Goal: Task Accomplishment & Management: Complete application form

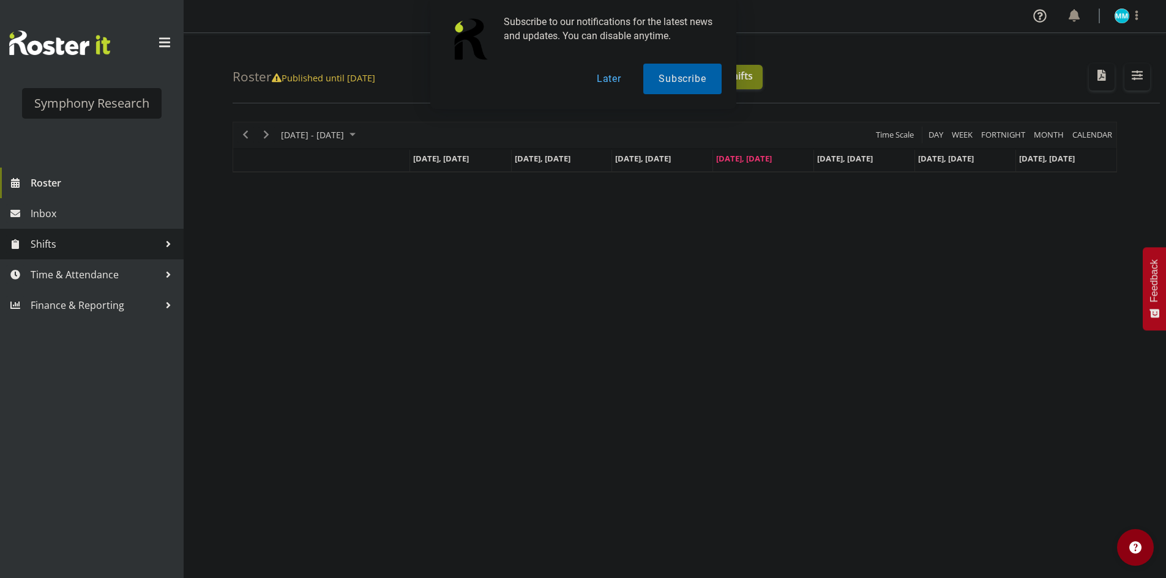
click at [114, 239] on span "Shifts" at bounding box center [95, 244] width 128 height 18
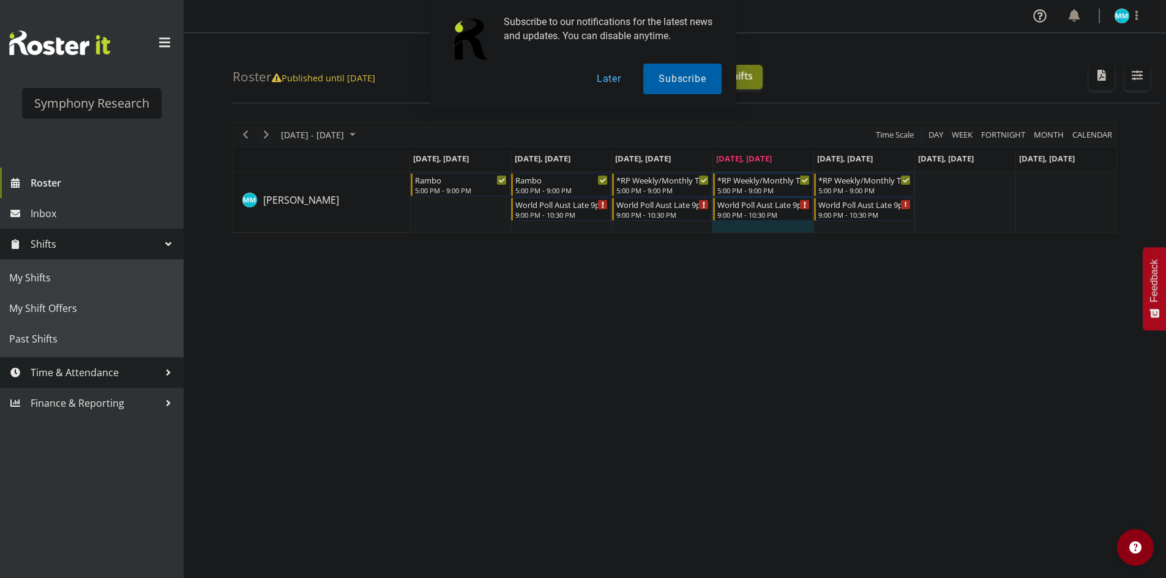
click at [89, 363] on link "Time & Attendance" at bounding box center [92, 372] width 184 height 31
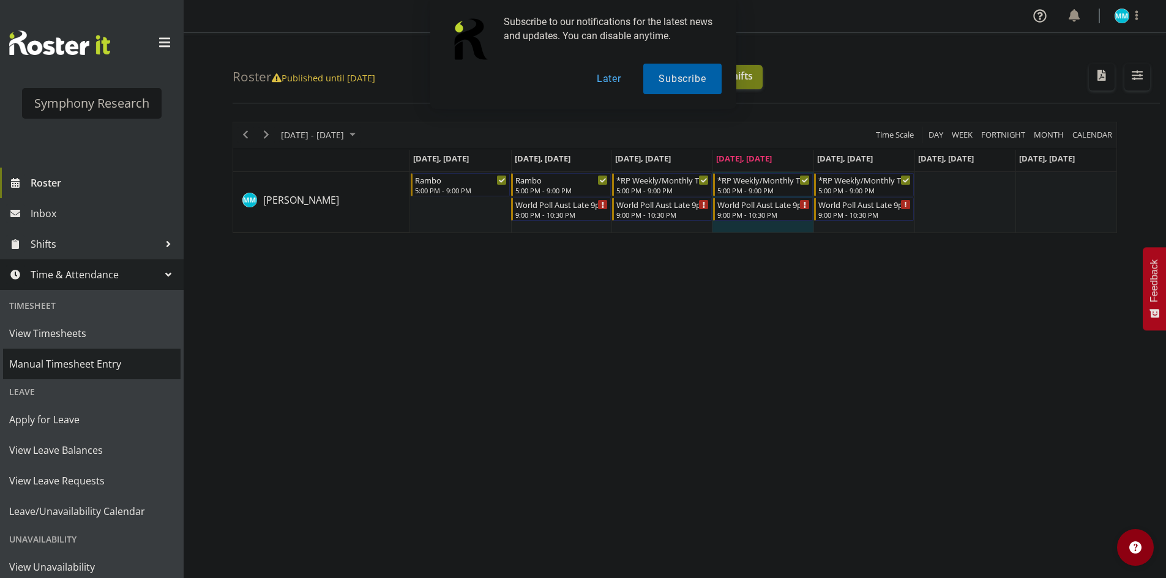
click at [92, 363] on span "Manual Timesheet Entry" at bounding box center [91, 364] width 165 height 18
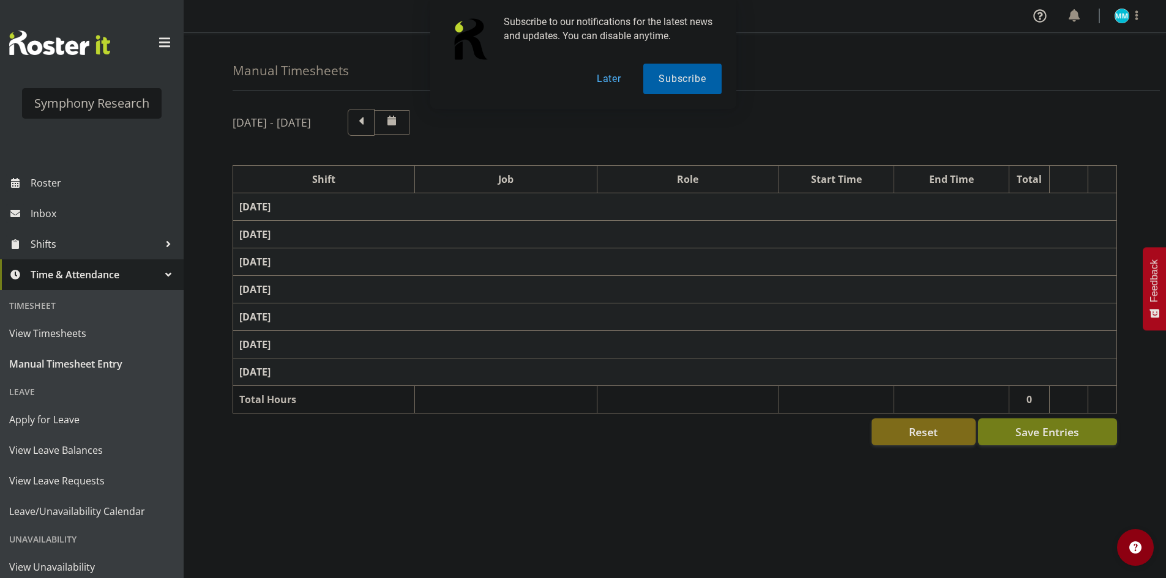
select select "48116"
select select "10730"
select select "47"
select select "48116"
select select "10730"
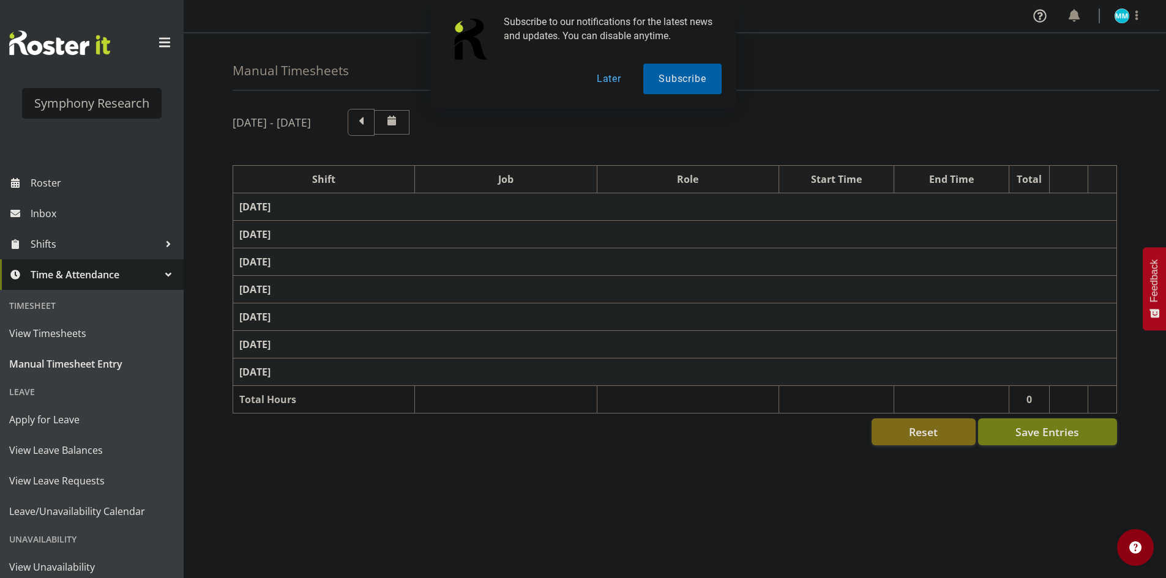
select select "47"
select select "57511"
select select "10499"
select select "47"
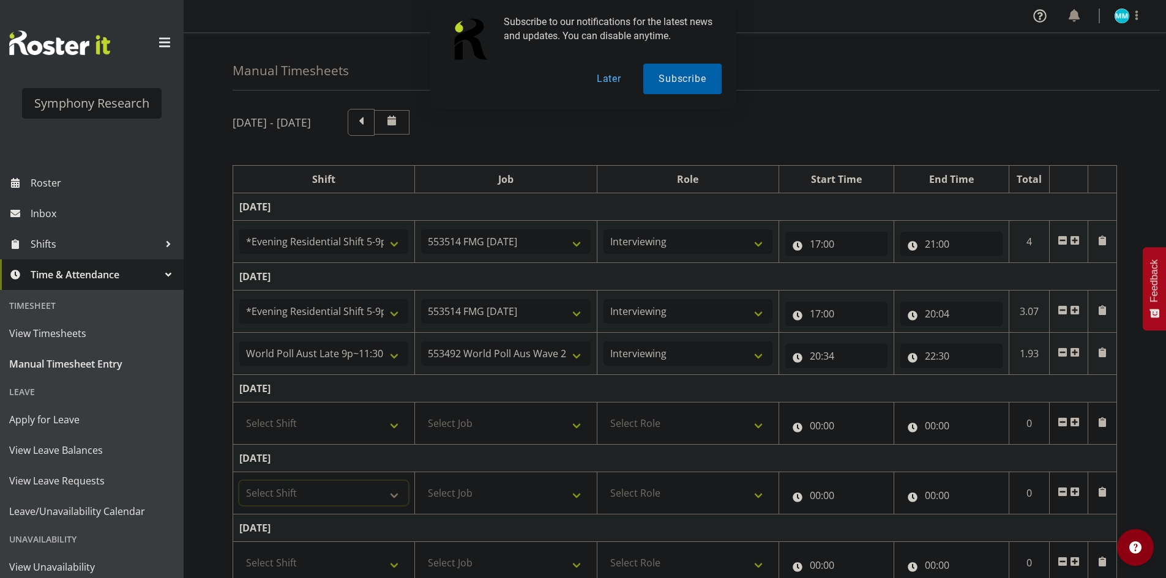
click at [332, 481] on select "Select Shift !!Weekend Residential (Roster IT Shift Label) *Business 9/10am ~ 4…" at bounding box center [323, 493] width 169 height 24
select select "48116"
click at [239, 481] on select "Select Shift !!Weekend Residential (Roster IT Shift Label) *Business 9/10am ~ 4…" at bounding box center [323, 493] width 169 height 24
click at [503, 426] on select "Select Job 550060 IF Admin 553492 World Poll Aus Wave 2 Main 2025 553493 World …" at bounding box center [505, 423] width 169 height 24
select select "10730"
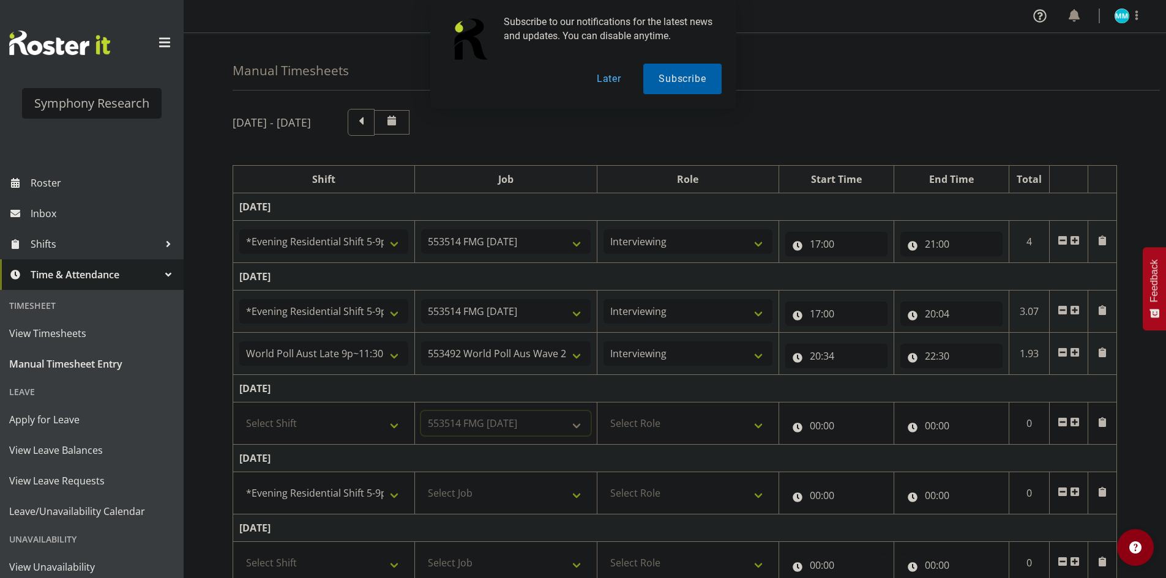
click at [421, 411] on select "Select Job 550060 IF Admin 553492 World Poll Aus Wave 2 Main 2025 553493 World …" at bounding box center [505, 423] width 169 height 24
click at [639, 412] on select "Select Role Briefing Interviewing" at bounding box center [687, 423] width 169 height 24
select select "47"
click at [603, 411] on select "Select Role Briefing Interviewing" at bounding box center [687, 423] width 169 height 24
drag, startPoint x: 489, startPoint y: 497, endPoint x: 499, endPoint y: 500, distance: 10.7
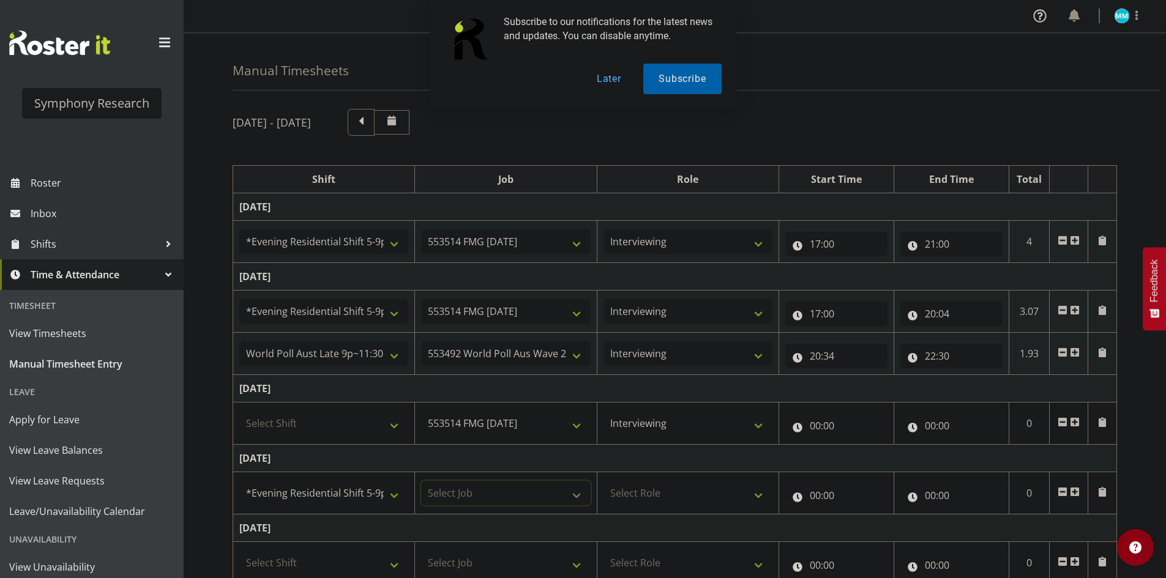
click at [489, 497] on select "Select Job 550060 IF Admin 553492 World Poll Aus Wave 2 Main 2025 553493 World …" at bounding box center [505, 493] width 169 height 24
click at [813, 436] on input "00:00" at bounding box center [836, 426] width 102 height 24
drag, startPoint x: 854, startPoint y: 450, endPoint x: 857, endPoint y: 457, distance: 7.7
click at [855, 453] on div "00 01 02 03 04 05 06 07 08 09 10 11 12 13 14 15 16 17 18 19 20 21 22 23" at bounding box center [868, 460] width 28 height 31
click at [862, 463] on select "00 01 02 03 04 05 06 07 08 09 10 11 12 13 14 15 16 17 18 19 20 21 22 23" at bounding box center [869, 457] width 28 height 24
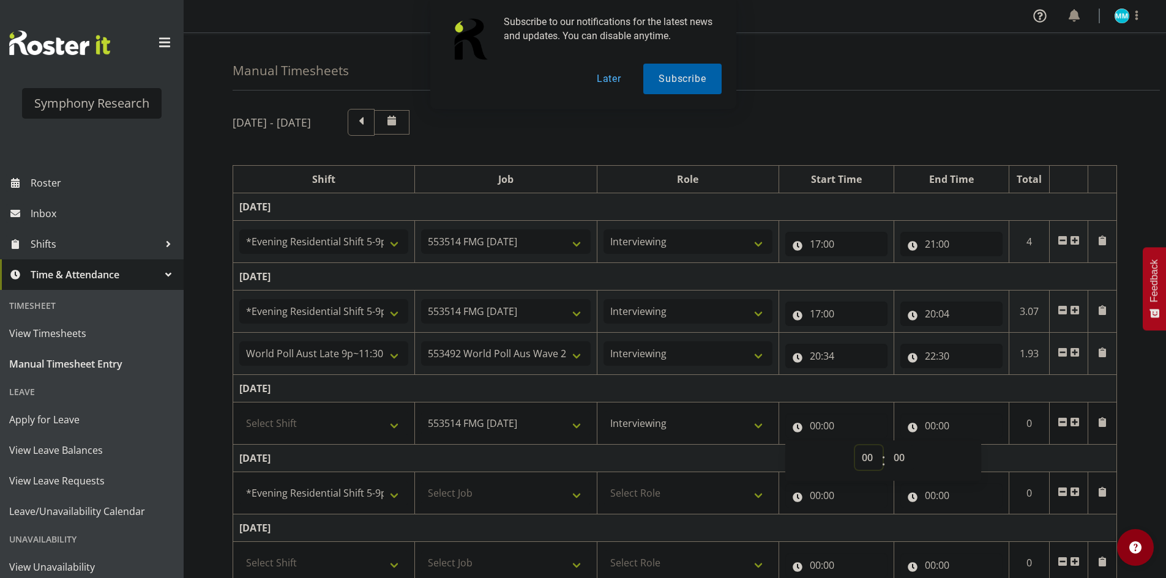
select select "18"
click at [855, 445] on select "00 01 02 03 04 05 06 07 08 09 10 11 12 13 14 15 16 17 18 19 20 21 22 23" at bounding box center [869, 457] width 28 height 24
type input "18:00"
click at [818, 423] on input "18:00" at bounding box center [836, 426] width 102 height 24
click at [828, 437] on input "18:00" at bounding box center [836, 426] width 102 height 24
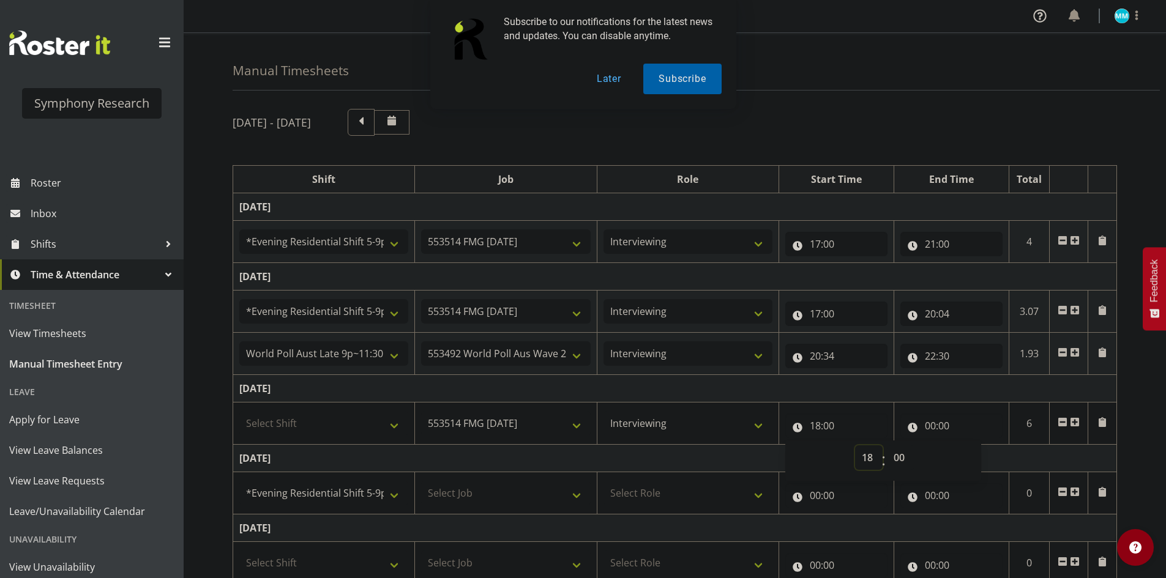
click at [872, 453] on select "00 01 02 03 04 05 06 07 08 09 10 11 12 13 14 15 16 17 18 19 20 21 22 23" at bounding box center [869, 457] width 28 height 24
select select "17"
click at [855, 445] on select "00 01 02 03 04 05 06 07 08 09 10 11 12 13 14 15 16 17 18 19 20 21 22 23" at bounding box center [869, 457] width 28 height 24
type input "17:00"
click at [800, 401] on td "[DATE]" at bounding box center [675, 389] width 884 height 28
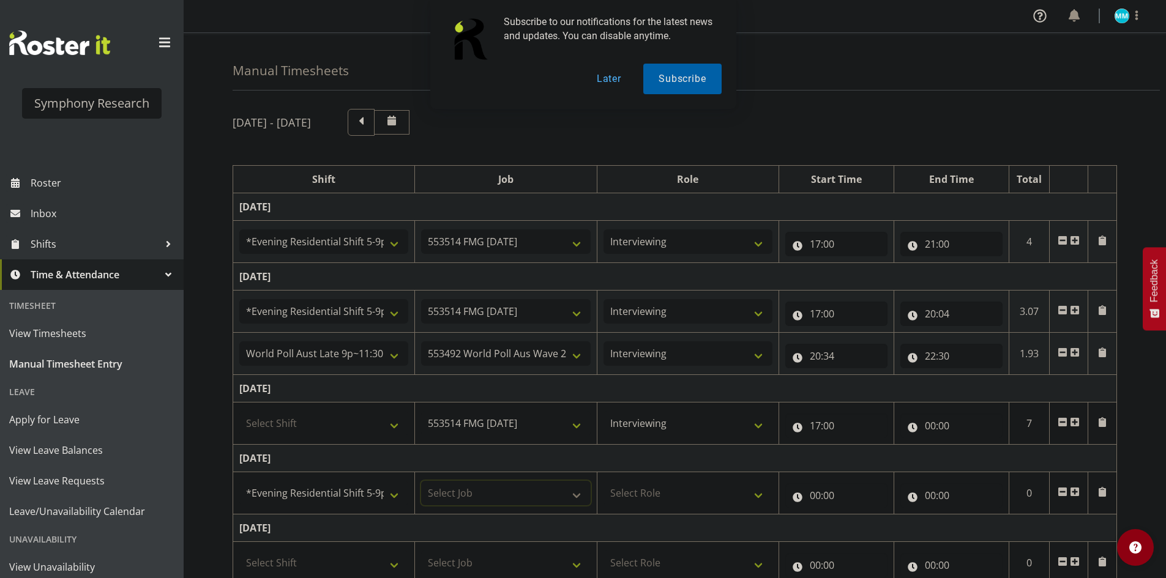
click at [510, 493] on select "Select Job 550060 IF Admin 553492 World Poll Aus Wave 2 Main 2025 553493 World …" at bounding box center [505, 493] width 169 height 24
select select "10730"
click at [421, 481] on select "Select Job 550060 IF Admin 553492 World Poll Aus Wave 2 Main 2025 553493 World …" at bounding box center [505, 493] width 169 height 24
click at [387, 434] on select "Select Shift !!Weekend Residential (Roster IT Shift Label) *Business 9/10am ~ 4…" at bounding box center [323, 423] width 169 height 24
select select "48116"
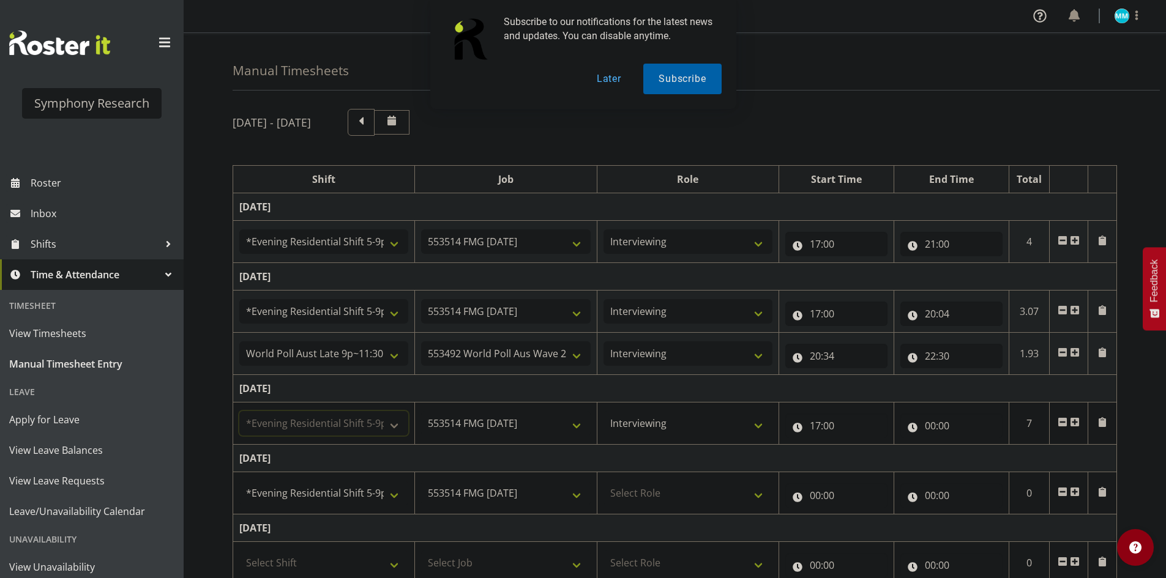
click at [239, 411] on select "Select Shift !!Weekend Residential (Roster IT Shift Label) *Business 9/10am ~ 4…" at bounding box center [323, 423] width 169 height 24
click at [661, 483] on td "Select Role Briefing Interviewing" at bounding box center [688, 493] width 182 height 42
drag, startPoint x: 665, startPoint y: 490, endPoint x: 675, endPoint y: 505, distance: 18.0
click at [665, 492] on select "Select Role Briefing Interviewing" at bounding box center [687, 493] width 169 height 24
select select "47"
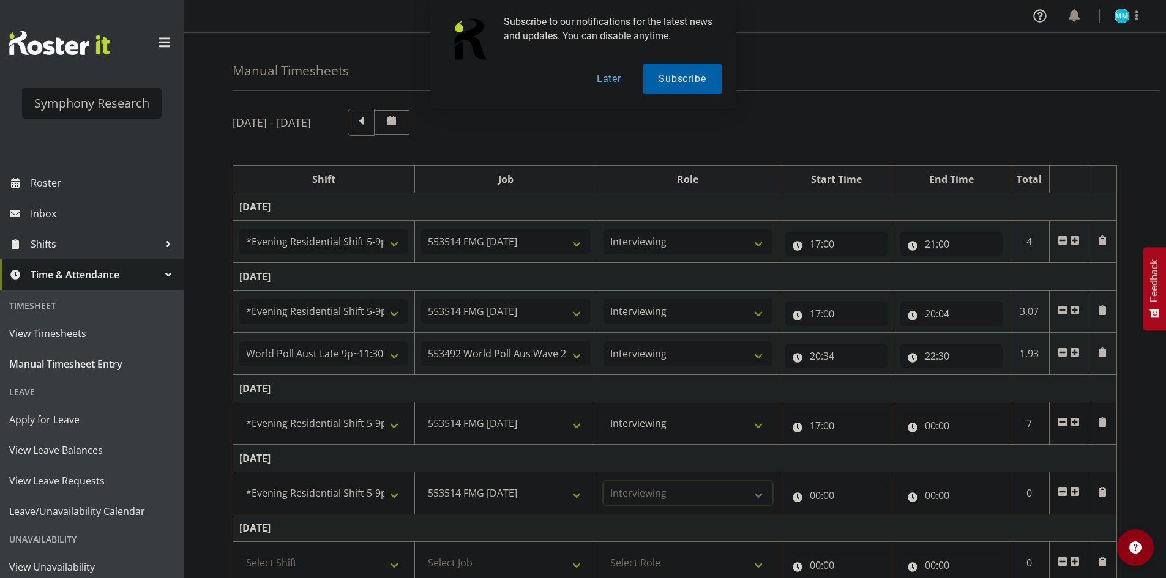
click at [603, 481] on select "Select Role Briefing Interviewing" at bounding box center [687, 493] width 169 height 24
click at [827, 486] on input "00:00" at bounding box center [836, 495] width 102 height 24
click at [871, 532] on select "00 01 02 03 04 05 06 07 08 09 10 11 12 13 14 15 16 17 18 19 20 21 22 23" at bounding box center [869, 527] width 28 height 24
select select "17"
click at [855, 515] on select "00 01 02 03 04 05 06 07 08 09 10 11 12 13 14 15 16 17 18 19 20 21 22 23" at bounding box center [869, 527] width 28 height 24
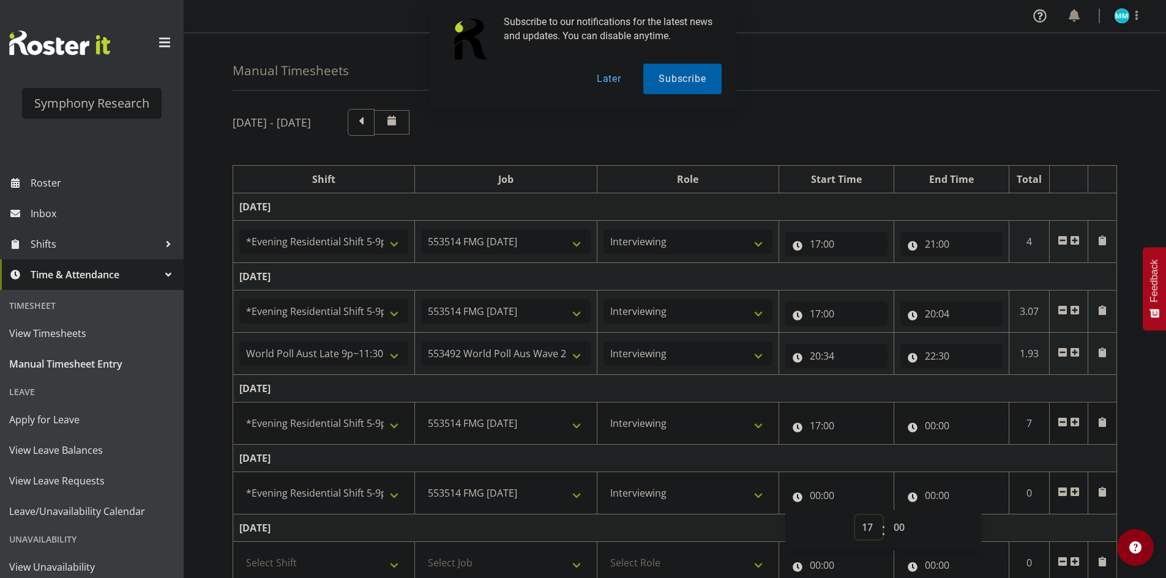
type input "17:00"
click at [901, 456] on td "[DATE]" at bounding box center [675, 459] width 884 height 28
click at [933, 485] on input "00:00" at bounding box center [951, 495] width 102 height 24
click at [975, 525] on select "00 01 02 03 04 05 06 07 08 09 10 11 12 13 14 15 16 17 18 19 20 21 22 23" at bounding box center [984, 527] width 28 height 24
select select "17"
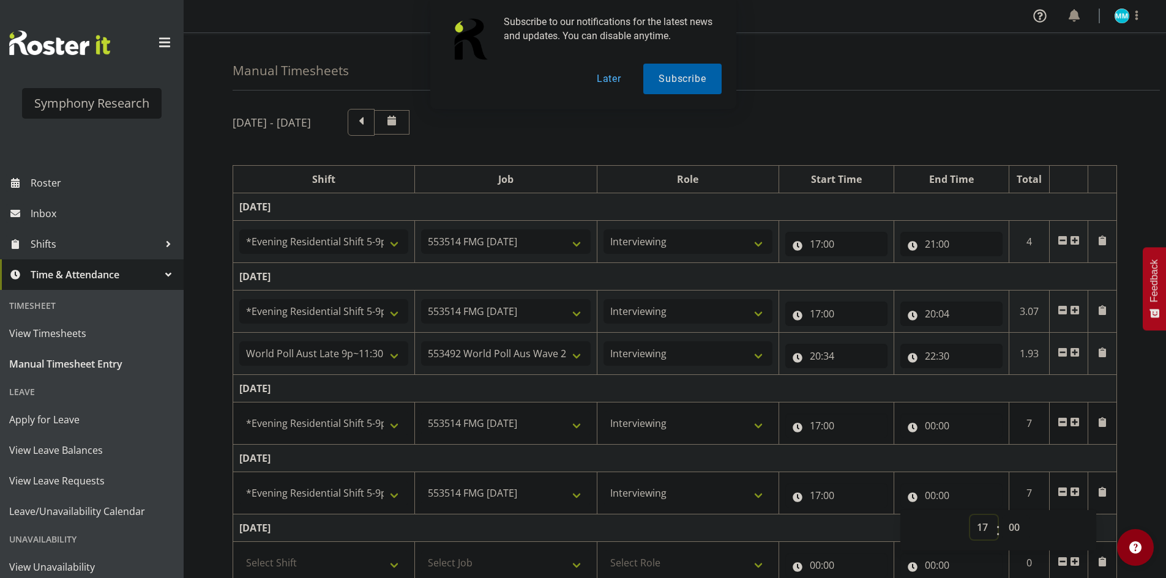
click at [970, 515] on select "00 01 02 03 04 05 06 07 08 09 10 11 12 13 14 15 16 17 18 19 20 21 22 23" at bounding box center [984, 527] width 28 height 24
type input "17:00"
click at [1015, 527] on select "00 01 02 03 04 05 06 07 08 09 10 11 12 13 14 15 16 17 18 19 20 21 22 23 24 25 2…" at bounding box center [1016, 527] width 28 height 24
select select "41"
click at [1002, 515] on select "00 01 02 03 04 05 06 07 08 09 10 11 12 13 14 15 16 17 18 19 20 21 22 23 24 25 2…" at bounding box center [1016, 527] width 28 height 24
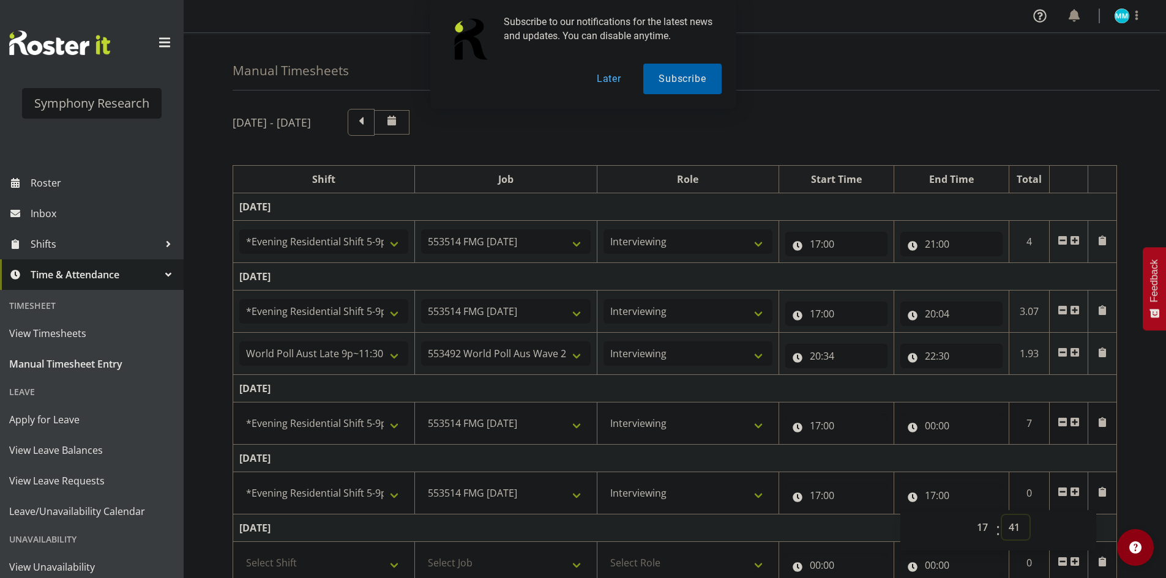
type input "17:41"
click at [1076, 493] on span at bounding box center [1075, 492] width 10 height 10
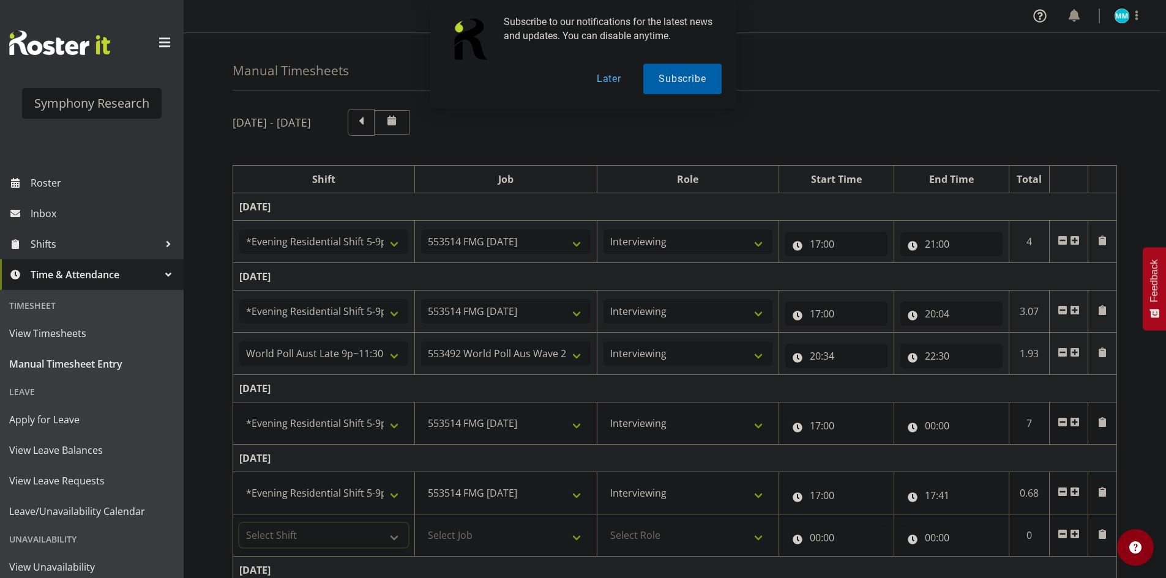
click at [330, 531] on select "Select Shift !!Weekend Residential (Roster IT Shift Label) *Business 9/10am ~ 4…" at bounding box center [323, 535] width 169 height 24
select select "56692"
click at [239, 523] on select "Select Shift !!Weekend Residential (Roster IT Shift Label) *Business 9/10am ~ 4…" at bounding box center [323, 535] width 169 height 24
click at [482, 524] on select "Select Job 550060 IF Admin 553492 World Poll Aus Wave 2 Main 2025 553493 World …" at bounding box center [505, 535] width 169 height 24
select select "10499"
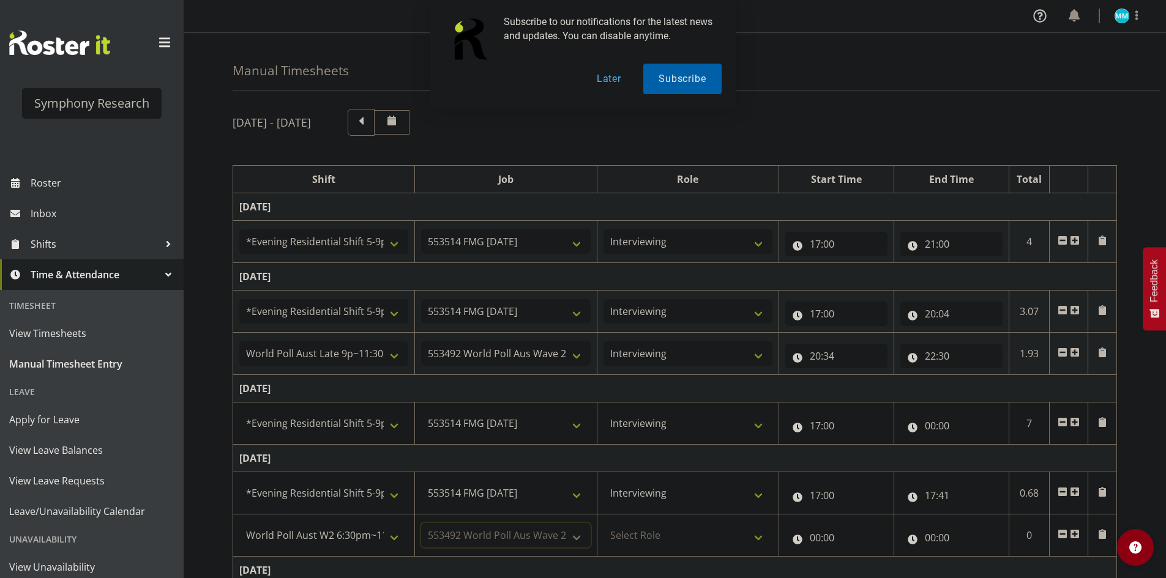
click at [421, 523] on select "Select Job 550060 IF Admin 553492 World Poll Aus Wave 2 Main 2025 553493 World …" at bounding box center [505, 535] width 169 height 24
click at [671, 534] on select "Select Role Briefing Interviewing" at bounding box center [687, 535] width 169 height 24
select select "47"
click at [603, 523] on select "Select Role Briefing Interviewing" at bounding box center [687, 535] width 169 height 24
click at [814, 543] on input "00:00" at bounding box center [836, 538] width 102 height 24
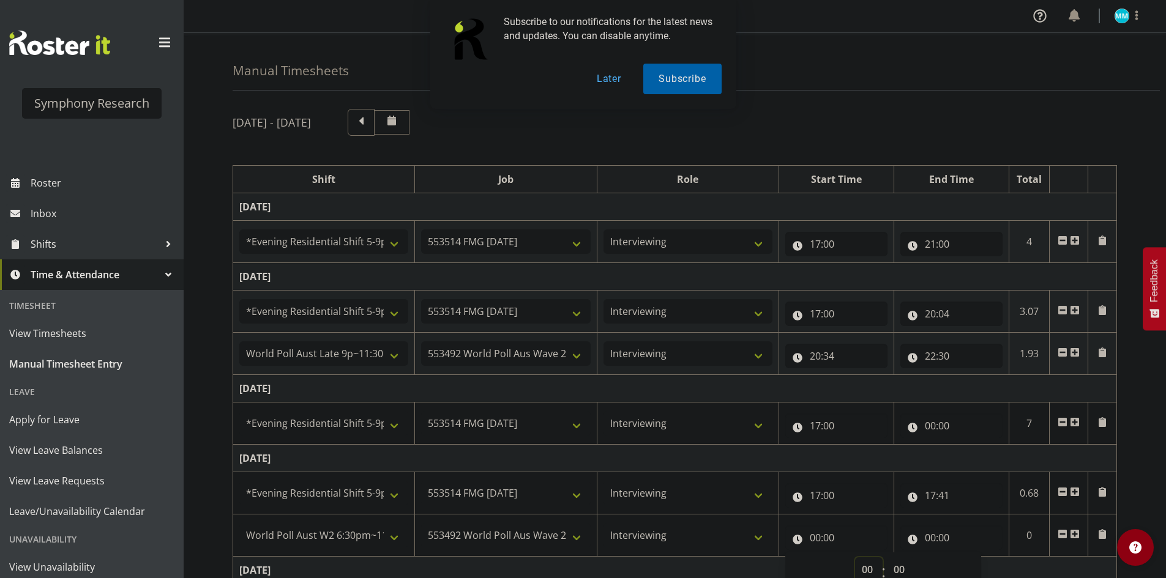
scroll to position [4, 0]
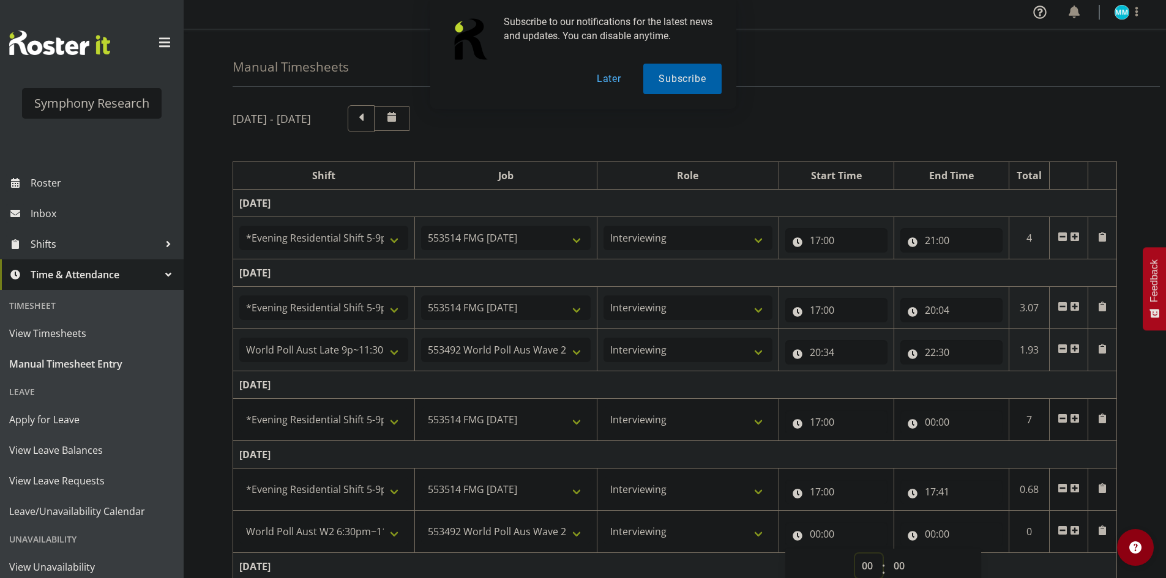
click at [858, 571] on select "00 01 02 03 04 05 06 07 08 09 10 11 12 13 14 15 16 17 18 19 20 21 22 23" at bounding box center [869, 566] width 28 height 24
select select "17"
click at [855, 554] on select "00 01 02 03 04 05 06 07 08 09 10 11 12 13 14 15 16 17 18 19 20 21 22 23" at bounding box center [869, 566] width 28 height 24
type input "17:00"
click at [890, 551] on div "00 01 02 03 04 05 06 07 08 09 10 11 12 13 14 15 16 17 18 19 20 21 22 23 : 00 01…" at bounding box center [883, 569] width 196 height 40
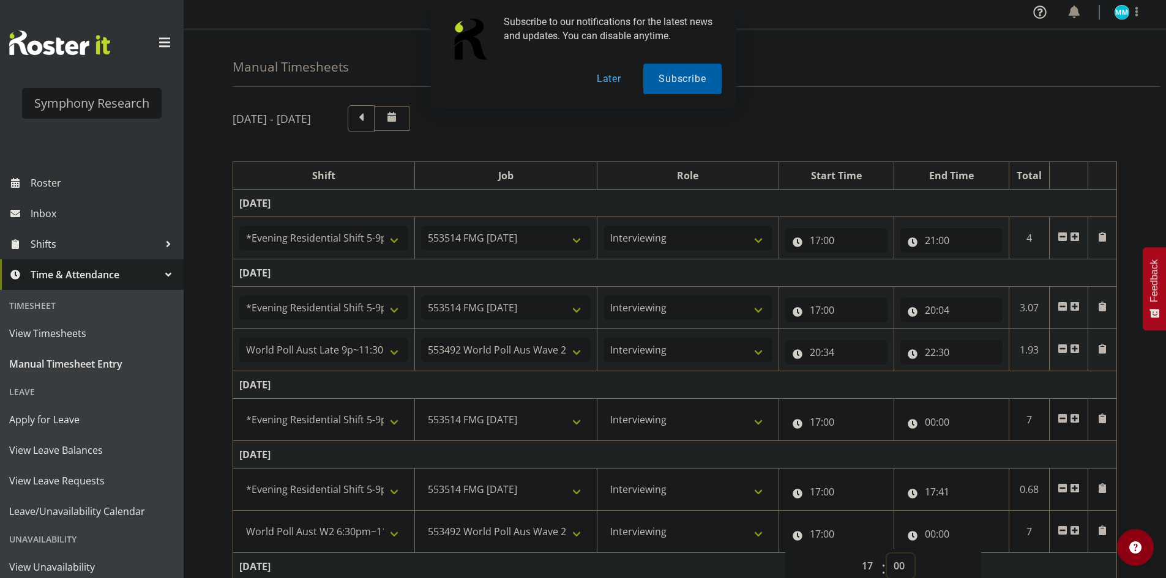
click at [895, 560] on select "00 01 02 03 04 05 06 07 08 09 10 11 12 13 14 15 16 17 18 19 20 21 22 23 24 25 2…" at bounding box center [901, 566] width 28 height 24
select select "41"
click at [887, 554] on select "00 01 02 03 04 05 06 07 08 09 10 11 12 13 14 15 16 17 18 19 20 21 22 23 24 25 2…" at bounding box center [901, 566] width 28 height 24
type input "17:41"
click at [931, 528] on input "00:00" at bounding box center [951, 534] width 102 height 24
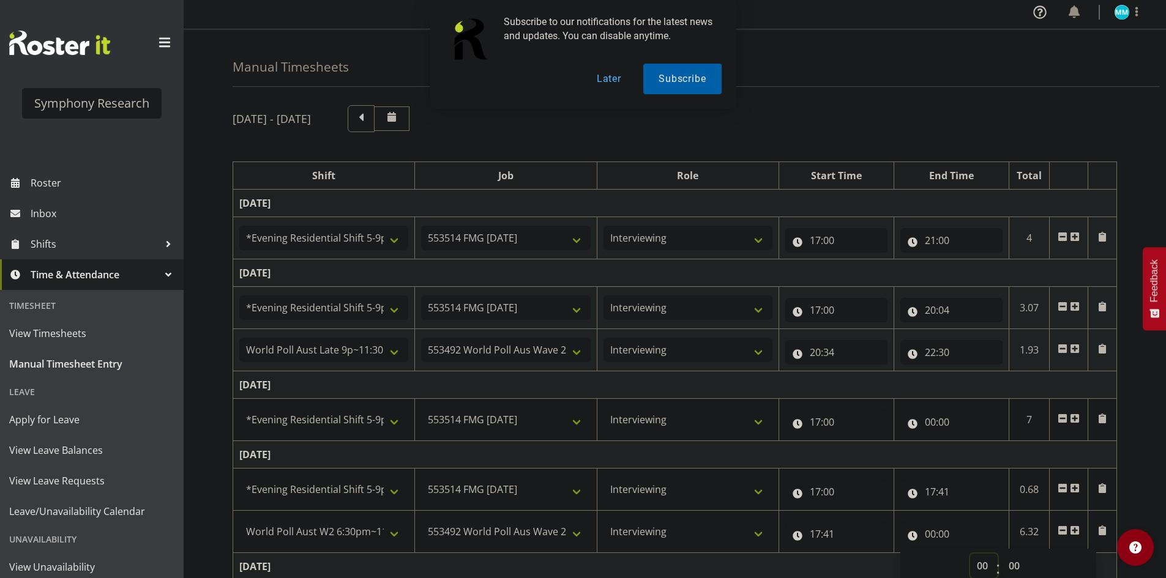
click at [978, 557] on select "00 01 02 03 04 05 06 07 08 09 10 11 12 13 14 15 16 17 18 19 20 21 22 23" at bounding box center [984, 566] width 28 height 24
select select "21"
click at [970, 554] on select "00 01 02 03 04 05 06 07 08 09 10 11 12 13 14 15 16 17 18 19 20 21 22 23" at bounding box center [984, 566] width 28 height 24
type input "21:00"
click at [914, 453] on td "[DATE]" at bounding box center [675, 455] width 884 height 28
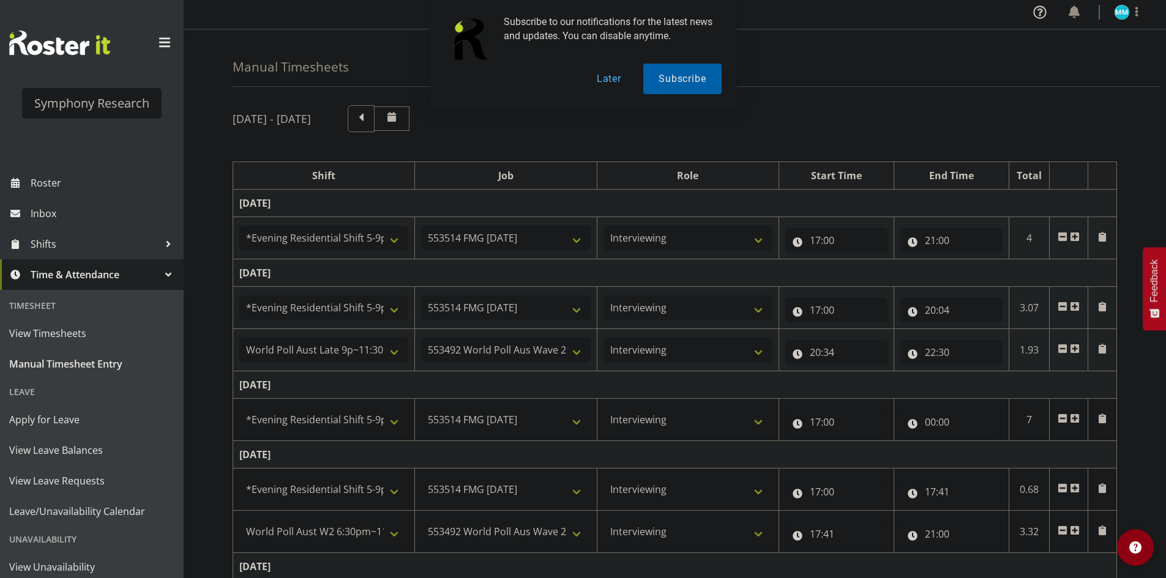
click at [1072, 416] on span at bounding box center [1075, 419] width 10 height 10
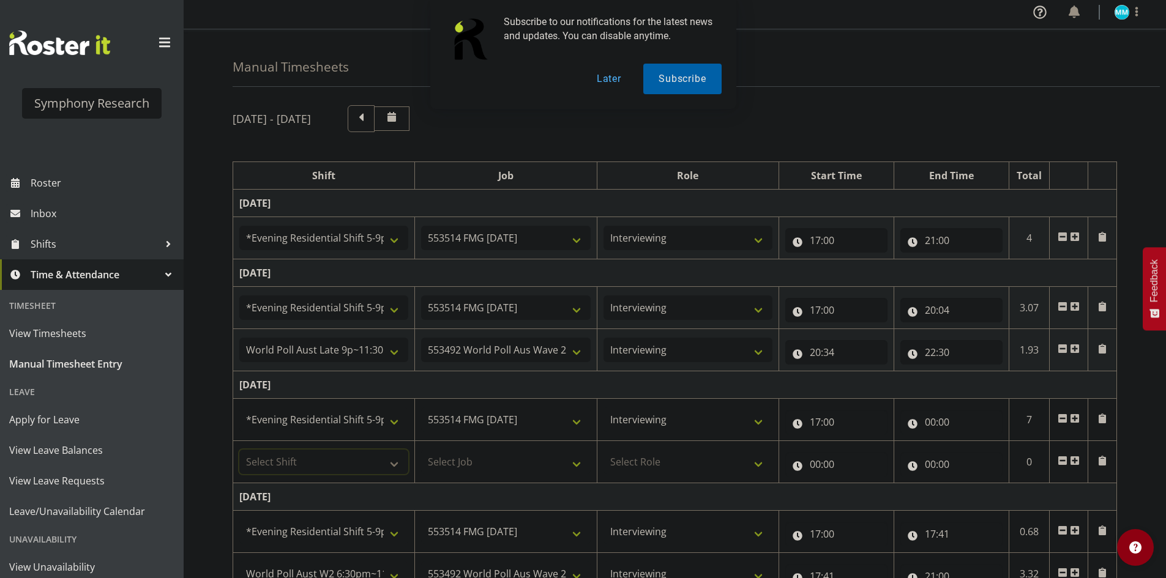
drag, startPoint x: 351, startPoint y: 452, endPoint x: 358, endPoint y: 455, distance: 8.0
click at [351, 452] on select "Select Shift !!Weekend Residential (Roster IT Shift Label) *Business 9/10am ~ 4…" at bounding box center [323, 462] width 169 height 24
click at [942, 426] on input "00:00" at bounding box center [951, 422] width 102 height 24
click at [993, 463] on select "00 01 02 03 04 05 06 07 08 09 10 11 12 13 14 15 16 17 18 19 20 21 22 23" at bounding box center [984, 454] width 28 height 24
select select "18"
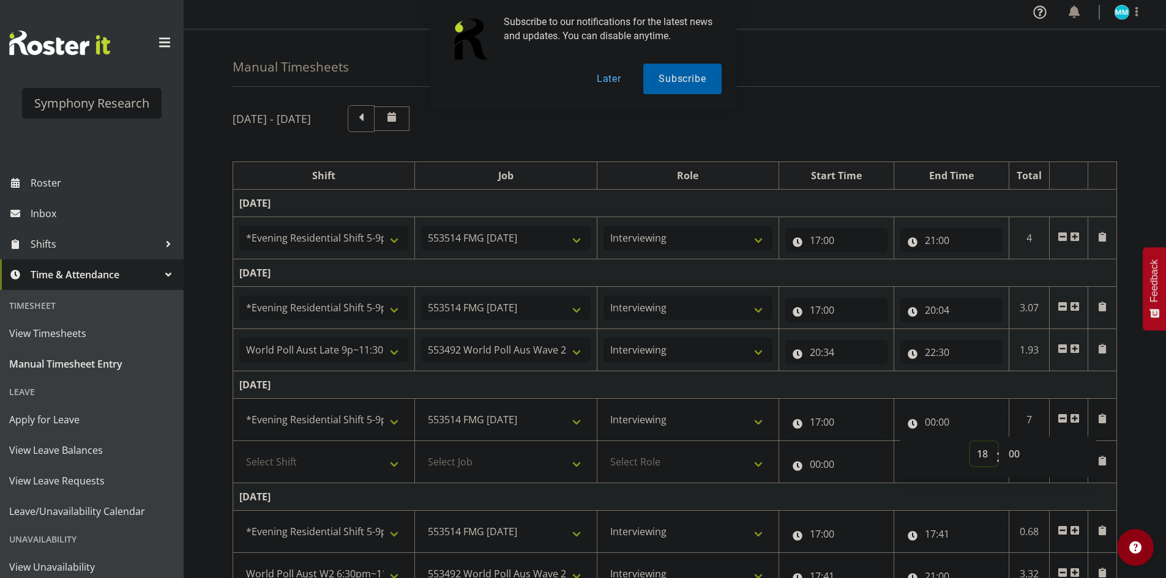
click at [970, 442] on select "00 01 02 03 04 05 06 07 08 09 10 11 12 13 14 15 16 17 18 19 20 21 22 23" at bounding box center [984, 454] width 28 height 24
type input "18:00"
click at [1006, 458] on select "00 01 02 03 04 05 06 07 08 09 10 11 12 13 14 15 16 17 18 19 20 21 22 23 24 25 2…" at bounding box center [1016, 454] width 28 height 24
select select "42"
click at [1002, 442] on select "00 01 02 03 04 05 06 07 08 09 10 11 12 13 14 15 16 17 18 19 20 21 22 23 24 25 2…" at bounding box center [1016, 454] width 28 height 24
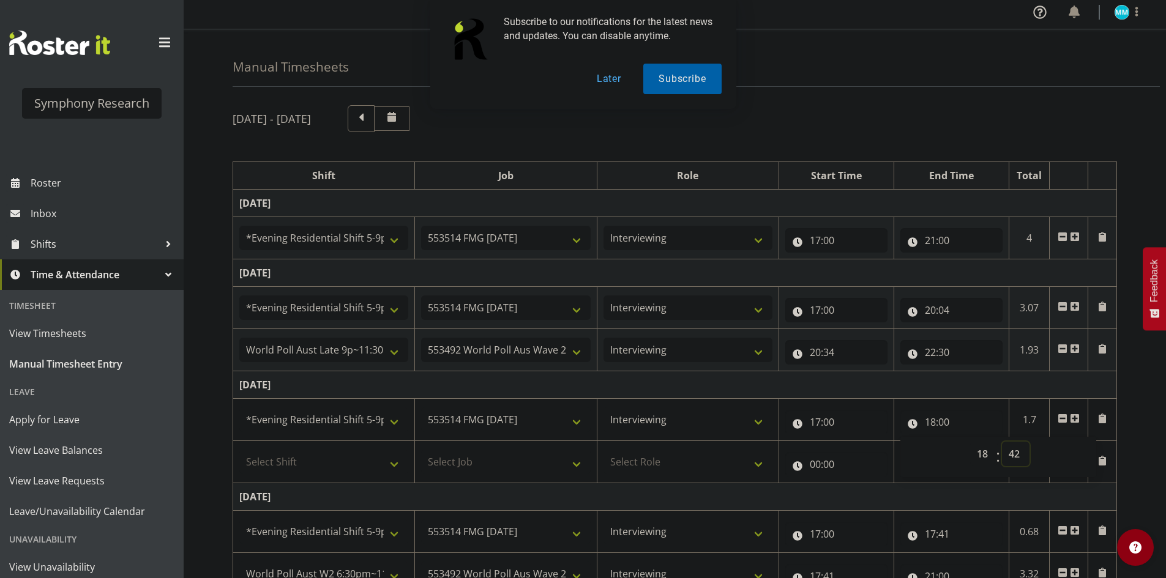
type input "18:42"
click at [852, 375] on td "[DATE]" at bounding box center [675, 385] width 884 height 28
click at [336, 470] on select "Select Shift !!Weekend Residential (Roster IT Shift Label) *Business 9/10am ~ 4…" at bounding box center [323, 462] width 169 height 24
select select "56692"
click at [239, 450] on select "Select Shift !!Weekend Residential (Roster IT Shift Label) *Business 9/10am ~ 4…" at bounding box center [323, 462] width 169 height 24
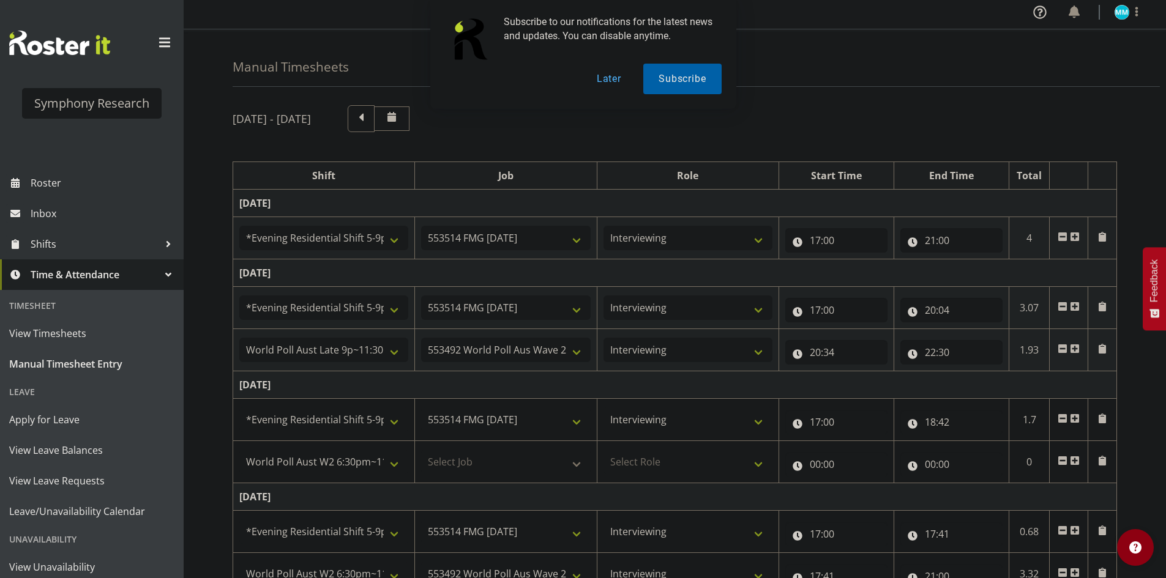
click at [459, 445] on tbody "[DATE] !!Weekend Residential (Roster IT Shift Label) *Business 9/10am ~ 4:30pm …" at bounding box center [675, 511] width 884 height 642
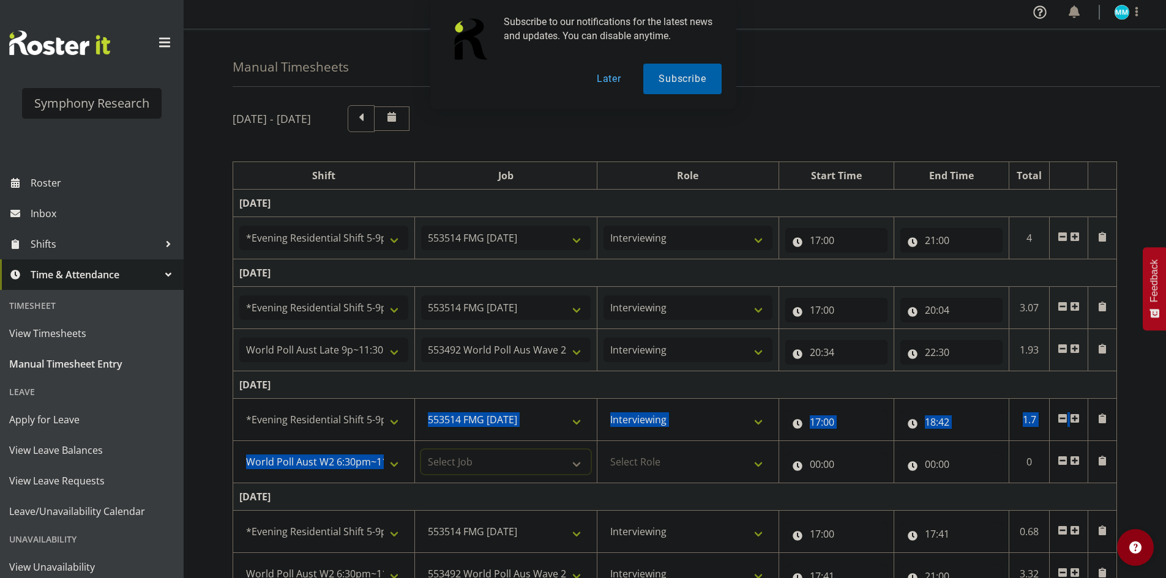
click at [467, 460] on select "Select Job 550060 IF Admin 553492 World Poll Aus Wave 2 Main 2025 553493 World …" at bounding box center [505, 462] width 169 height 24
select select "10499"
click at [421, 450] on select "Select Job 550060 IF Admin 553492 World Poll Aus Wave 2 Main 2025 553493 World …" at bounding box center [505, 462] width 169 height 24
click at [683, 463] on select "Select Role Briefing Interviewing" at bounding box center [687, 462] width 169 height 24
select select "47"
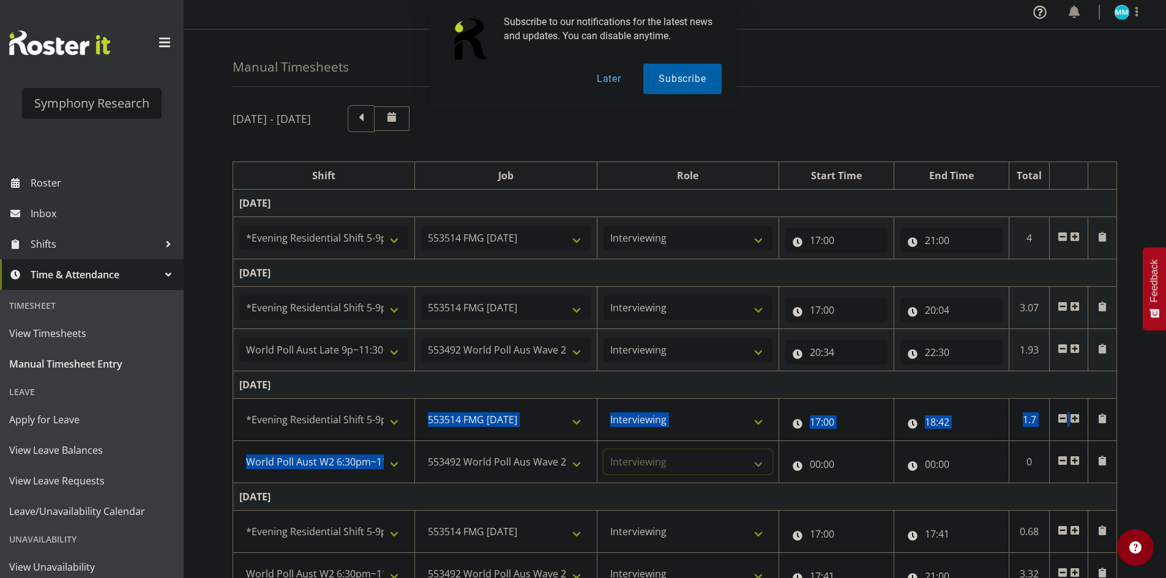
click at [603, 450] on select "Select Role Briefing Interviewing" at bounding box center [687, 462] width 169 height 24
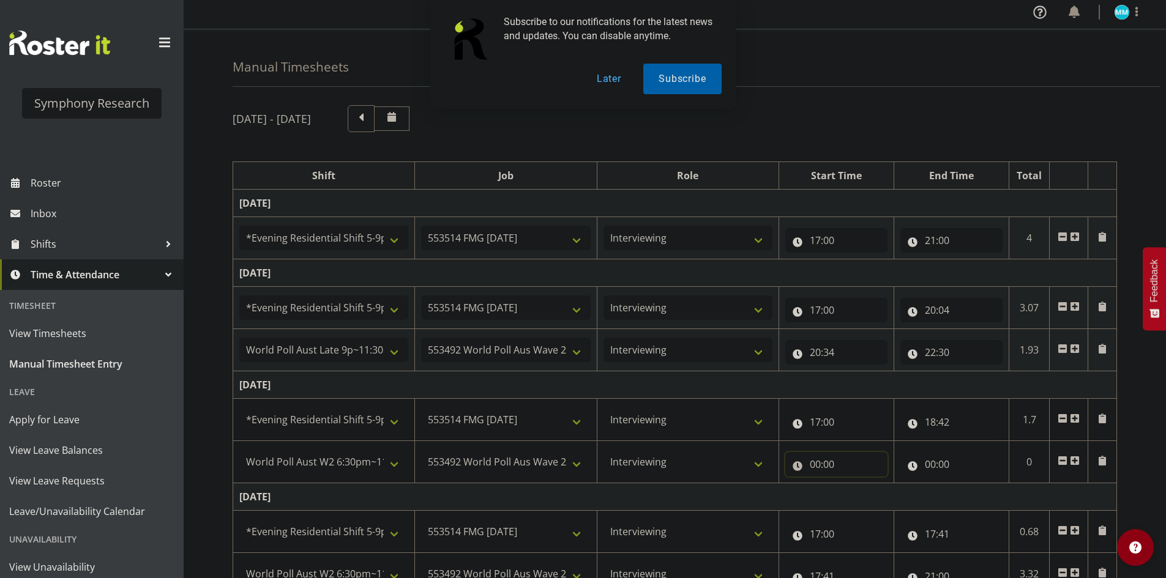
click at [841, 463] on input "00:00" at bounding box center [836, 464] width 102 height 24
click at [869, 497] on select "00 01 02 03 04 05 06 07 08 09 10 11 12 13 14 15 16 17 18 19 20 21 22 23" at bounding box center [869, 496] width 28 height 24
select select "18"
click at [855, 484] on select "00 01 02 03 04 05 06 07 08 09 10 11 12 13 14 15 16 17 18 19 20 21 22 23" at bounding box center [869, 496] width 28 height 24
type input "18:00"
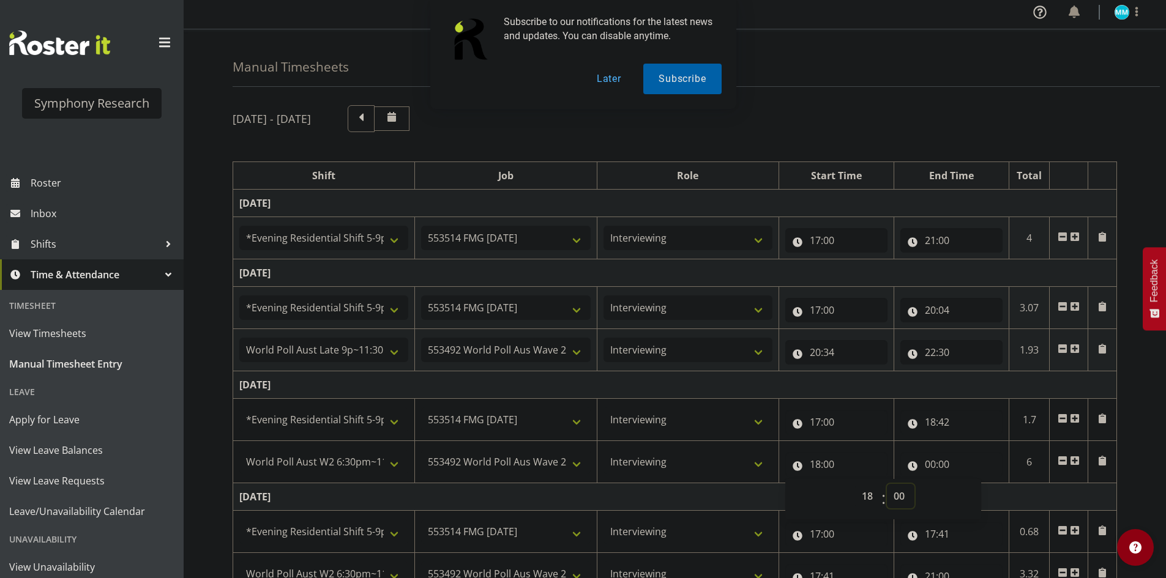
click at [907, 490] on select "00 01 02 03 04 05 06 07 08 09 10 11 12 13 14 15 16 17 18 19 20 21 22 23 24 25 2…" at bounding box center [901, 496] width 28 height 24
select select "42"
click at [887, 484] on select "00 01 02 03 04 05 06 07 08 09 10 11 12 13 14 15 16 17 18 19 20 21 22 23 24 25 2…" at bounding box center [901, 496] width 28 height 24
type input "18:42"
click at [936, 465] on input "00:00" at bounding box center [951, 464] width 102 height 24
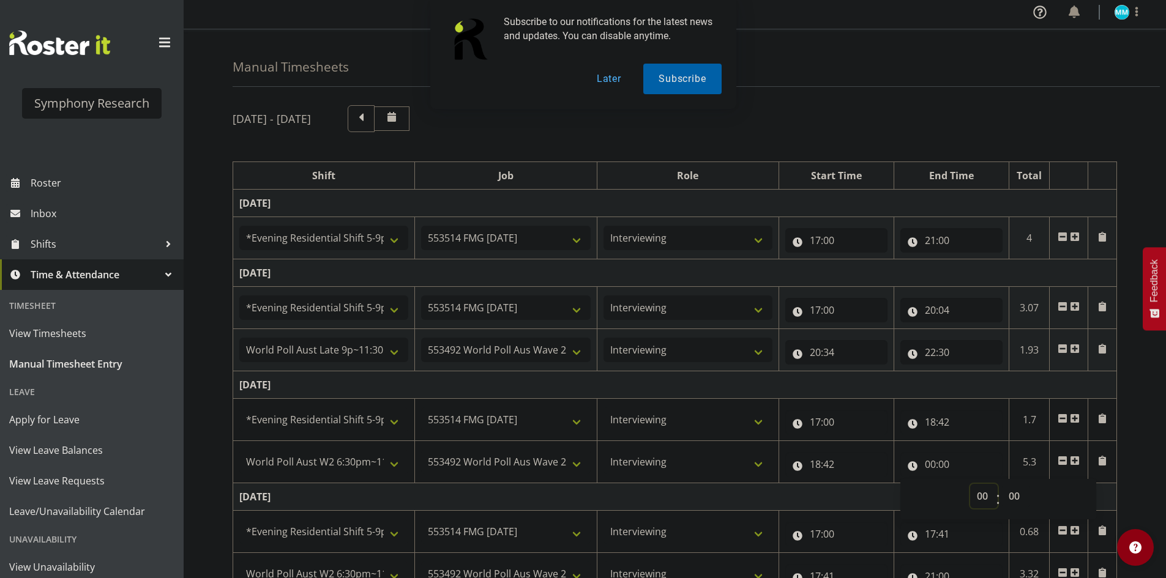
click at [983, 495] on select "00 01 02 03 04 05 06 07 08 09 10 11 12 13 14 15 16 17 18 19 20 21 22 23" at bounding box center [984, 496] width 28 height 24
select select "19"
click at [970, 484] on select "00 01 02 03 04 05 06 07 08 09 10 11 12 13 14 15 16 17 18 19 20 21 22 23" at bounding box center [984, 496] width 28 height 24
type input "19:00"
click at [1013, 497] on select "00 01 02 03 04 05 06 07 08 09 10 11 12 13 14 15 16 17 18 19 20 21 22 23 24 25 2…" at bounding box center [1016, 496] width 28 height 24
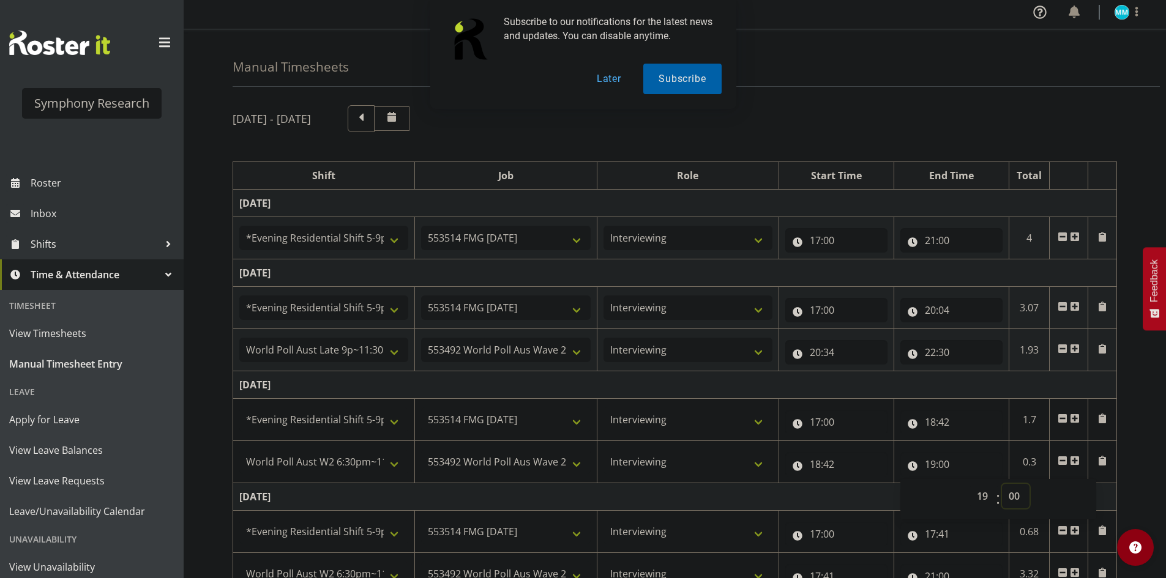
select select "3"
click at [1002, 484] on select "00 01 02 03 04 05 06 07 08 09 10 11 12 13 14 15 16 17 18 19 20 21 22 23 24 25 2…" at bounding box center [1016, 496] width 28 height 24
type input "19:03"
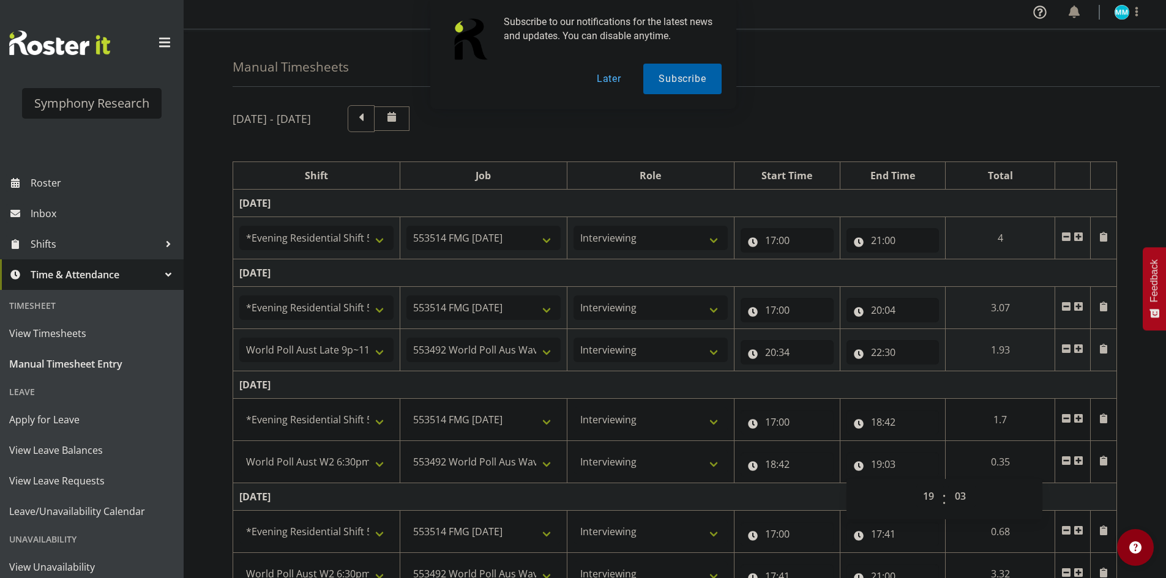
click at [1079, 463] on span at bounding box center [1078, 461] width 10 height 10
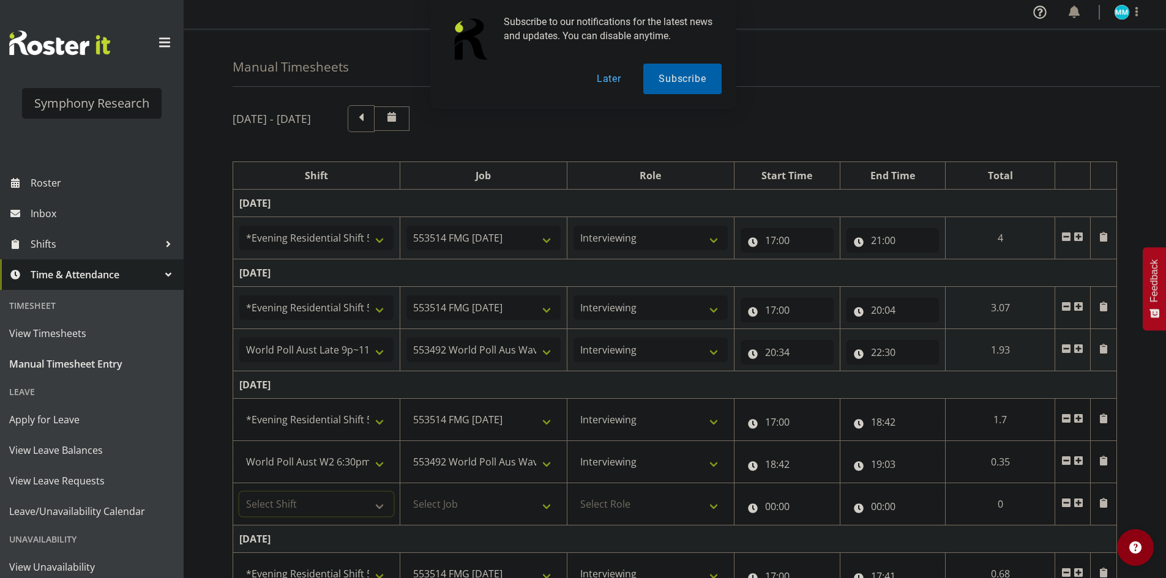
drag, startPoint x: 368, startPoint y: 505, endPoint x: 378, endPoint y: 504, distance: 10.5
click at [367, 505] on select "Select Shift !!Weekend Residential (Roster IT Shift Label) *Business 9/10am ~ 4…" at bounding box center [316, 504] width 154 height 24
select select "48116"
click at [239, 492] on select "Select Shift !!Weekend Residential (Roster IT Shift Label) *Business 9/10am ~ 4…" at bounding box center [316, 504] width 154 height 24
click at [497, 519] on td "Select Job 550060 IF Admin 553492 World Poll Aus Wave 2 Main 2025 553493 World …" at bounding box center [483, 504] width 167 height 42
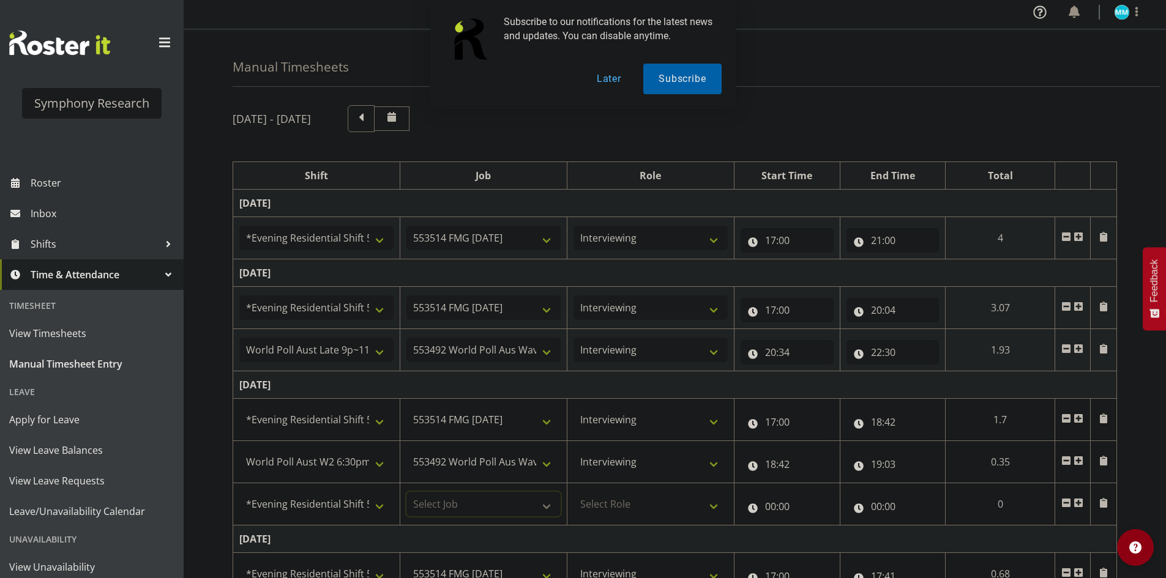
click at [505, 509] on select "Select Job 550060 IF Admin 553492 World Poll Aus Wave 2 Main 2025 553493 World …" at bounding box center [483, 504] width 154 height 24
select select "10730"
click at [406, 492] on select "Select Job 550060 IF Admin 553492 World Poll Aus Wave 2 Main 2025 553493 World …" at bounding box center [483, 504] width 154 height 24
click at [644, 512] on select "Select Role Briefing Interviewing" at bounding box center [650, 504] width 154 height 24
select select "47"
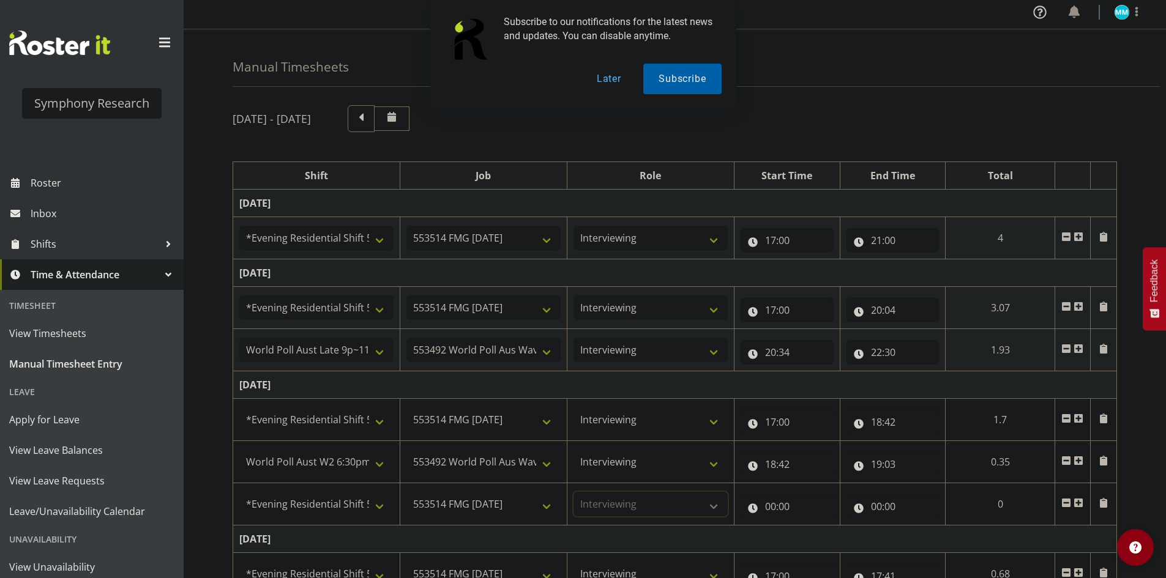
click at [573, 492] on select "Select Role Briefing Interviewing" at bounding box center [650, 504] width 154 height 24
click at [762, 506] on input "00:00" at bounding box center [786, 506] width 93 height 24
click at [830, 544] on select "00 01 02 03 04 05 06 07 08 09 10 11 12 13 14 15 16 17 18 19 20 21 22 23" at bounding box center [824, 538] width 28 height 24
select select "19"
click at [810, 526] on select "00 01 02 03 04 05 06 07 08 09 10 11 12 13 14 15 16 17 18 19 20 21 22 23" at bounding box center [824, 538] width 28 height 24
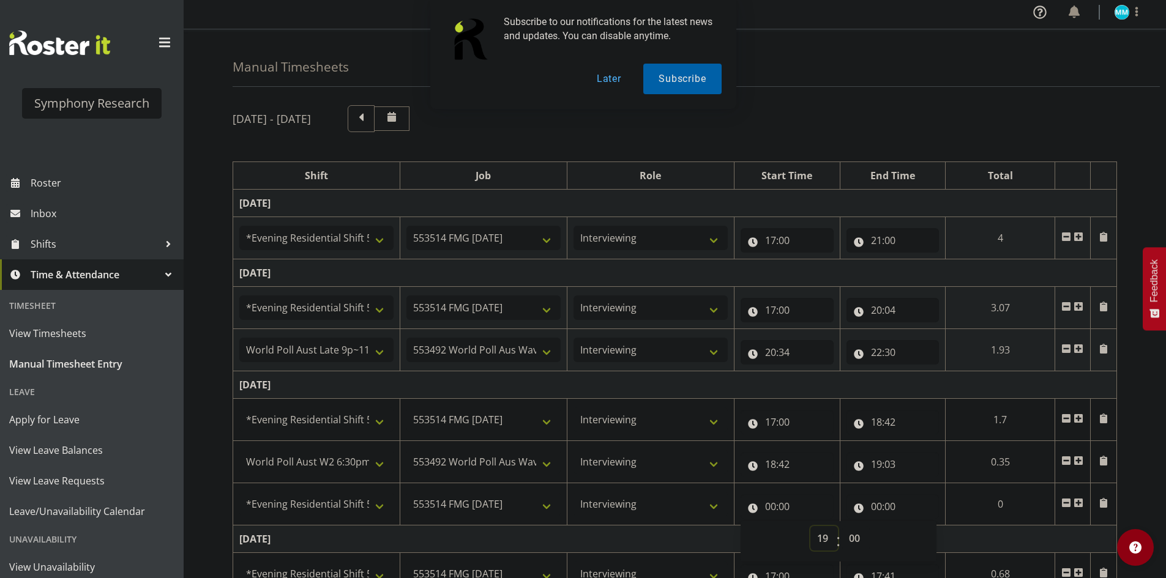
type input "19:00"
click at [865, 540] on select "00 01 02 03 04 05 06 07 08 09 10 11 12 13 14 15 16 17 18 19 20 21 22 23 24 25 2…" at bounding box center [856, 538] width 28 height 24
select select "3"
click at [870, 526] on select "00 01 02 03 04 05 06 07 08 09 10 11 12 13 14 15 16 17 18 19 20 21 22 23 24 25 2…" at bounding box center [856, 538] width 28 height 24
type input "19:03"
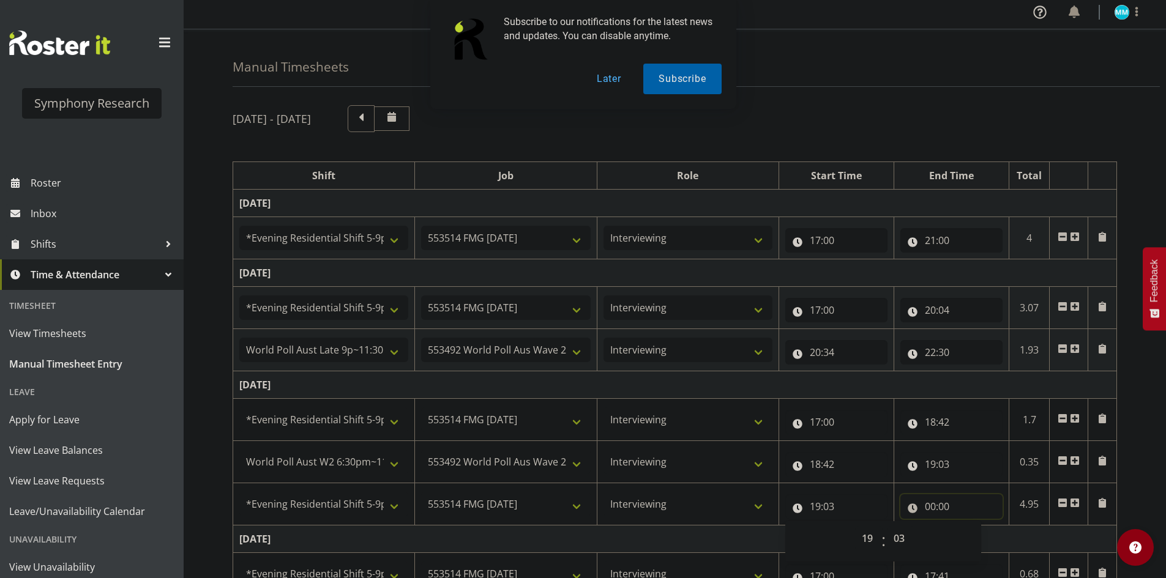
click at [935, 504] on input "00:00" at bounding box center [951, 506] width 102 height 24
click at [980, 535] on select "00 01 02 03 04 05 06 07 08 09 10 11 12 13 14 15 16 17 18 19 20 21 22 23" at bounding box center [984, 538] width 28 height 24
select select "21"
click at [970, 526] on select "00 01 02 03 04 05 06 07 08 09 10 11 12 13 14 15 16 17 18 19 20 21 22 23" at bounding box center [984, 538] width 28 height 24
type input "21:00"
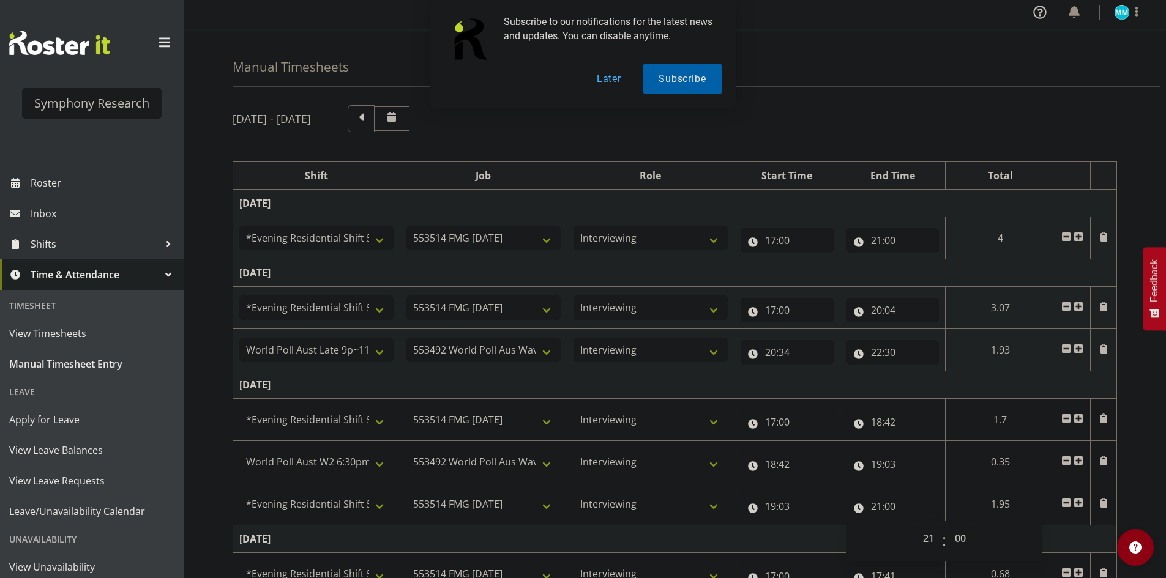
click at [1141, 481] on div "[DATE] - [DATE] Shift Job Role Start Time End Time Total [DATE] !!Weekend Resid…" at bounding box center [699, 505] width 933 height 819
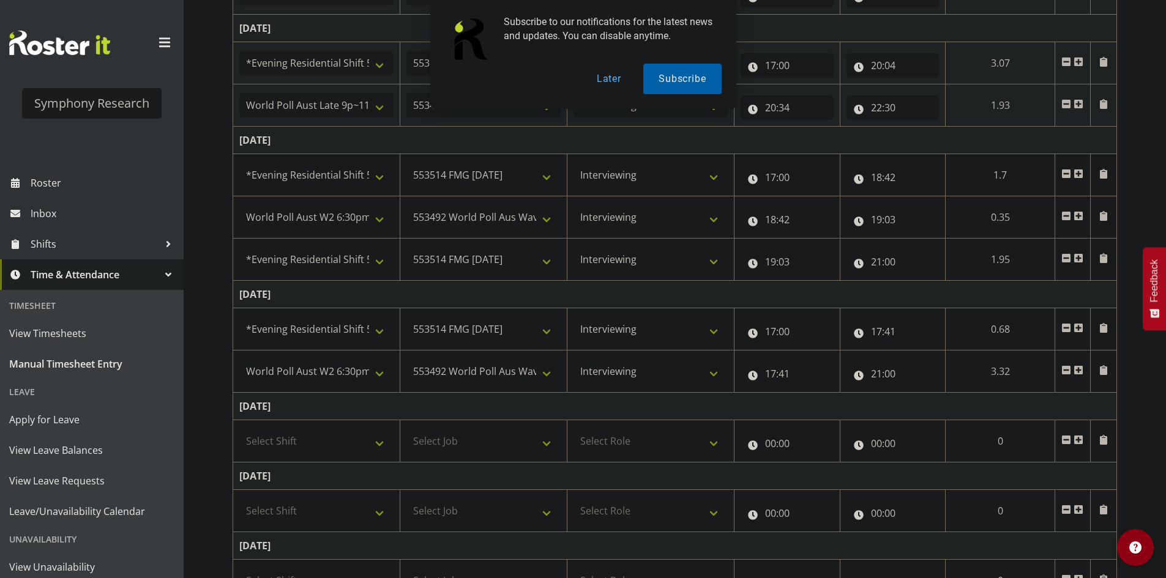
scroll to position [350, 0]
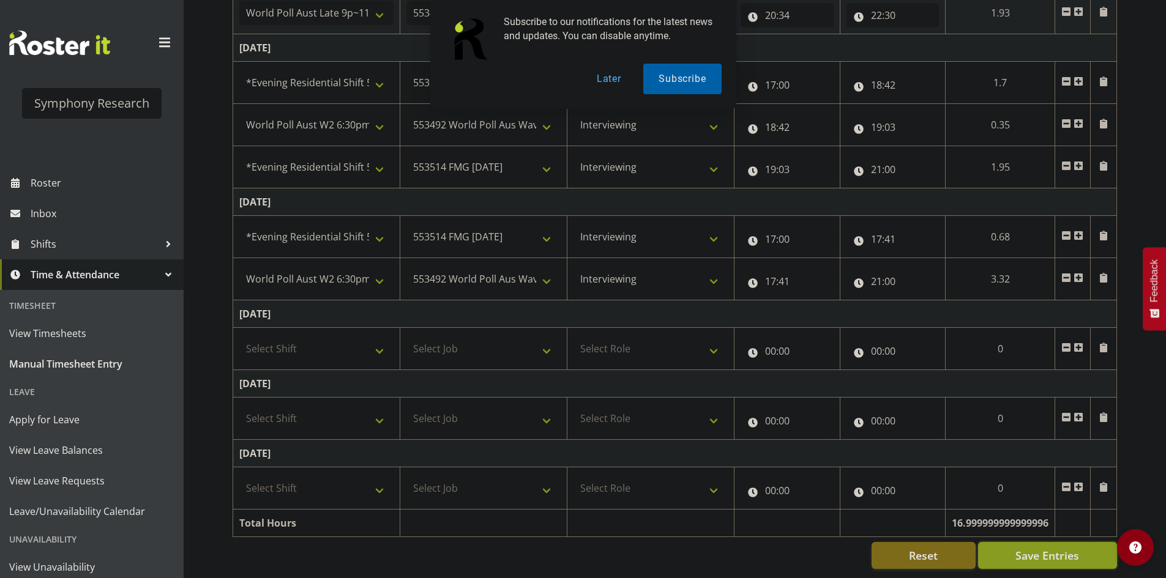
click at [1051, 553] on span "Save Entries" at bounding box center [1047, 556] width 64 height 16
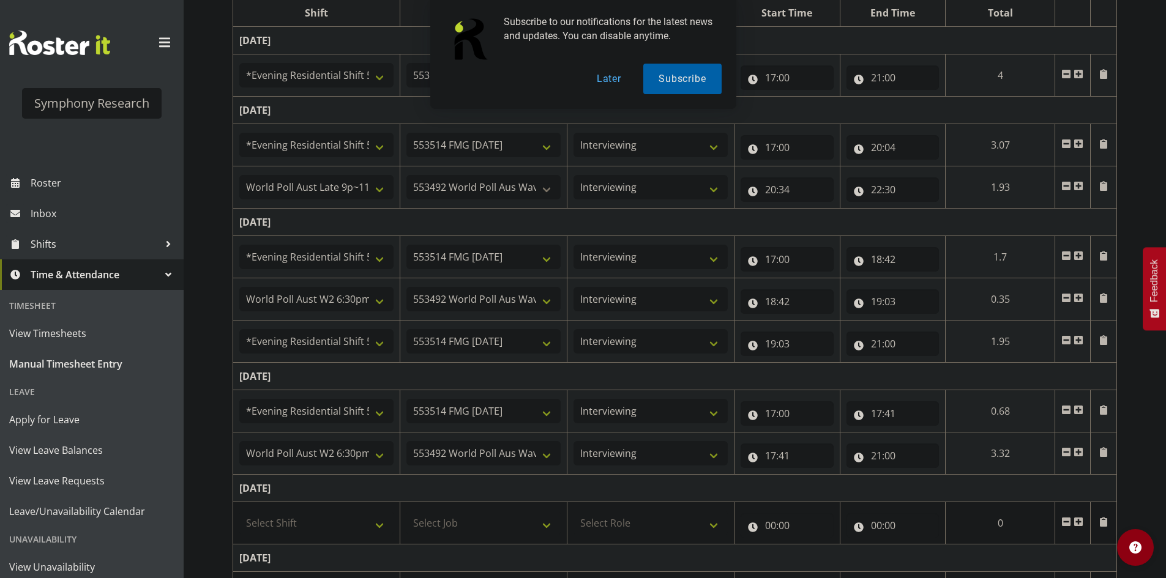
scroll to position [44, 0]
